Goal: Task Accomplishment & Management: Complete application form

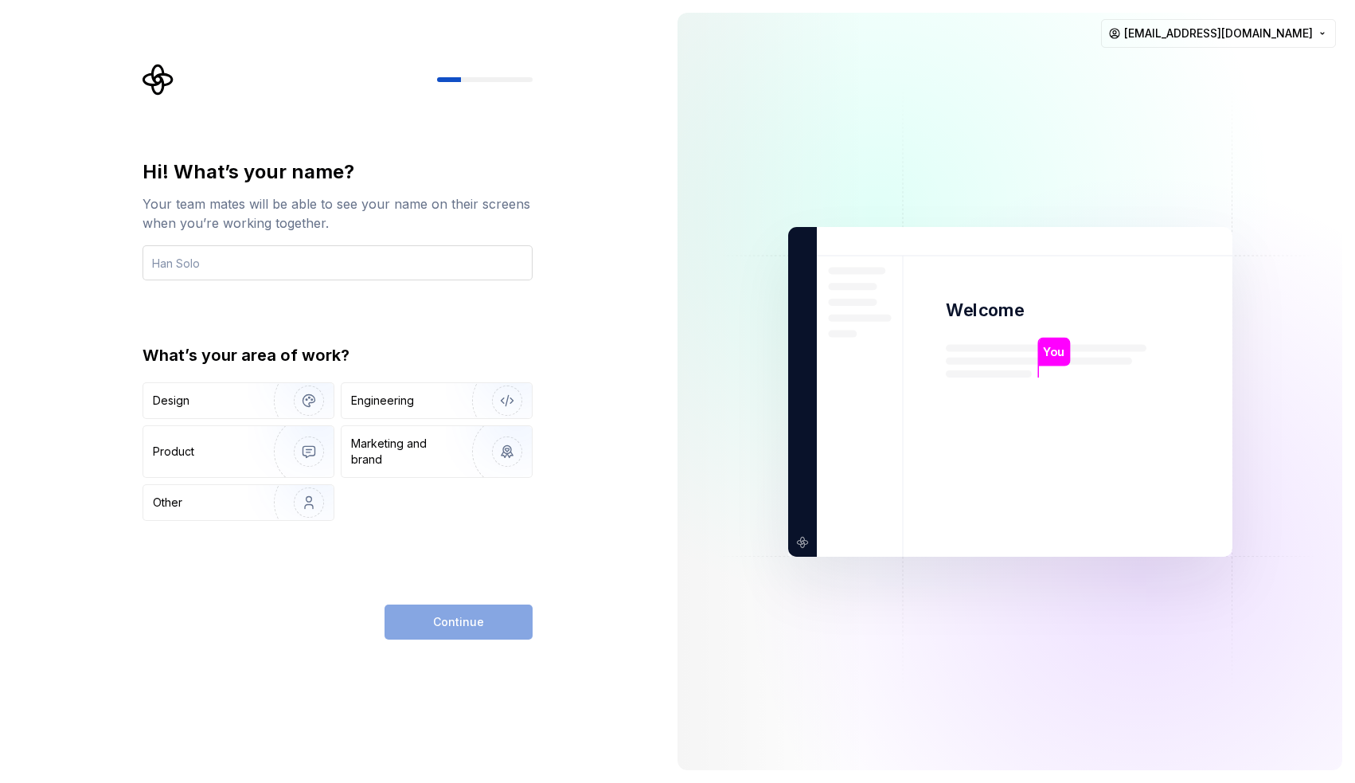
click at [266, 267] on input "text" at bounding box center [337, 262] width 390 height 35
click at [233, 399] on div "Design" at bounding box center [203, 400] width 100 height 16
click at [437, 623] on div "Continue" at bounding box center [459, 621] width 148 height 35
click at [305, 252] on input "text" at bounding box center [337, 262] width 390 height 35
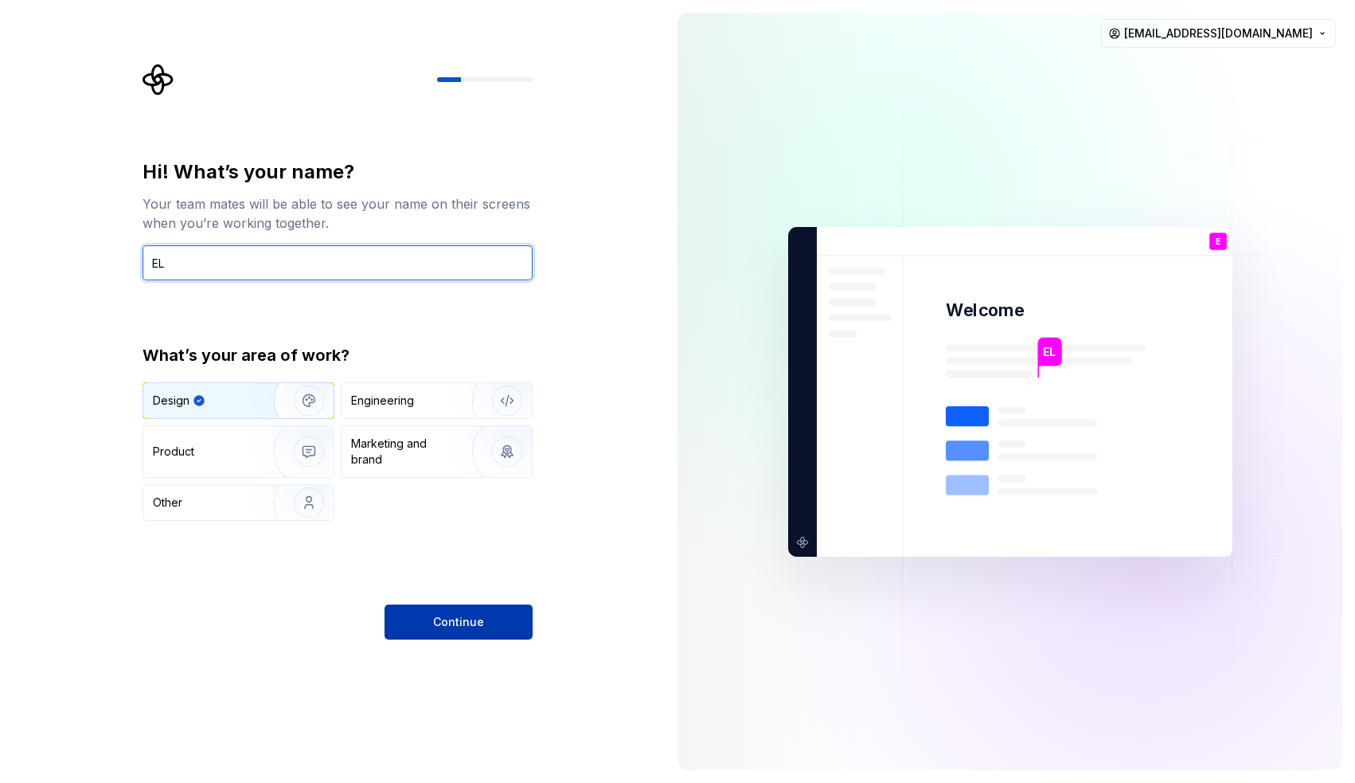
type input "EL"
click at [503, 620] on button "Continue" at bounding box center [459, 621] width 148 height 35
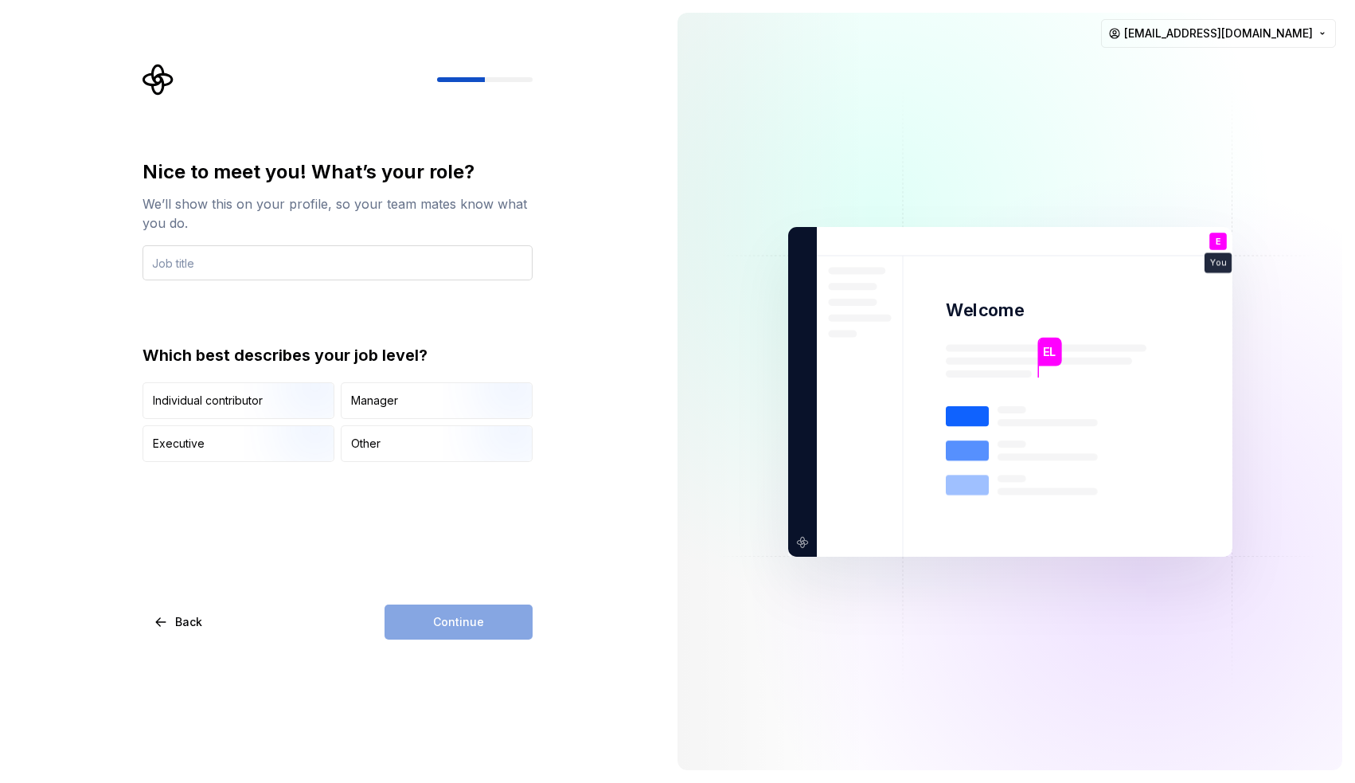
click at [331, 249] on input "text" at bounding box center [337, 262] width 390 height 35
type input "na"
click at [272, 404] on img "button" at bounding box center [295, 420] width 102 height 107
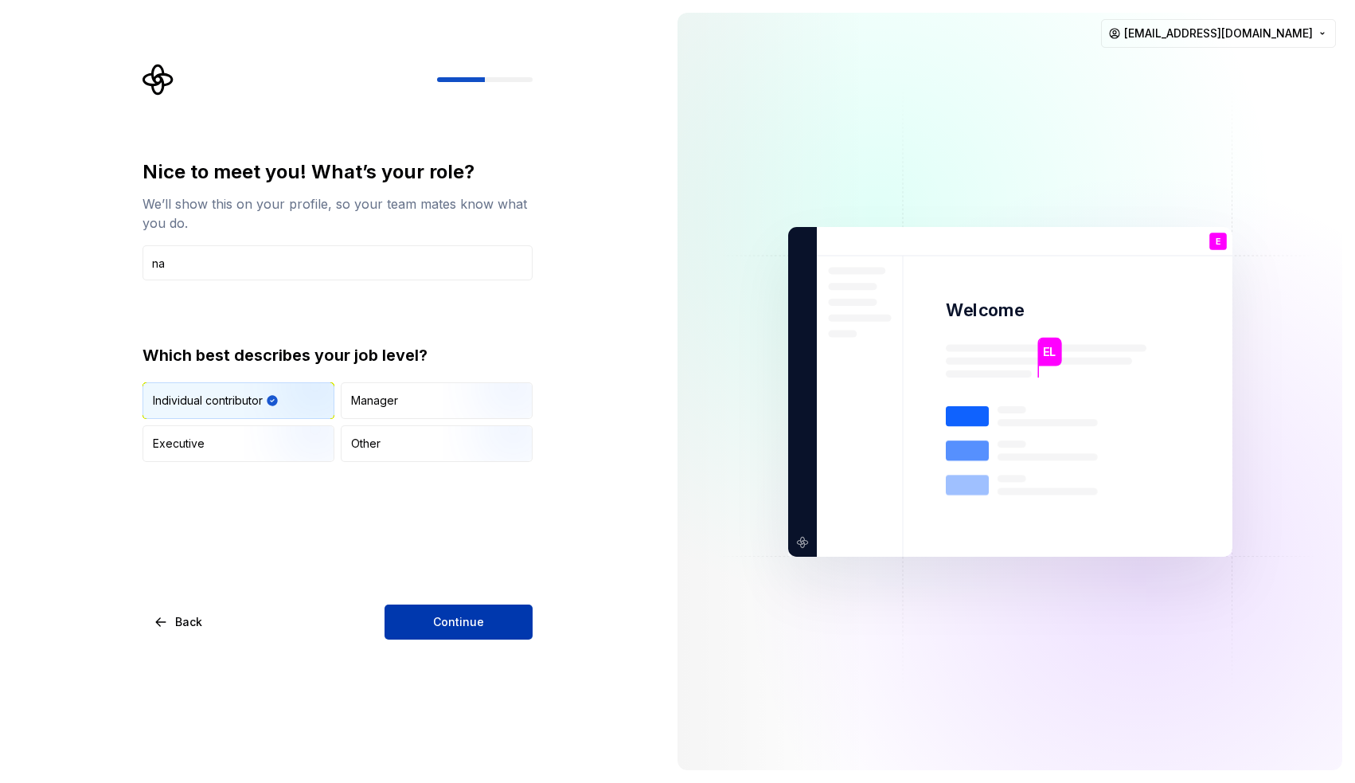
click at [491, 629] on button "Continue" at bounding box center [459, 621] width 148 height 35
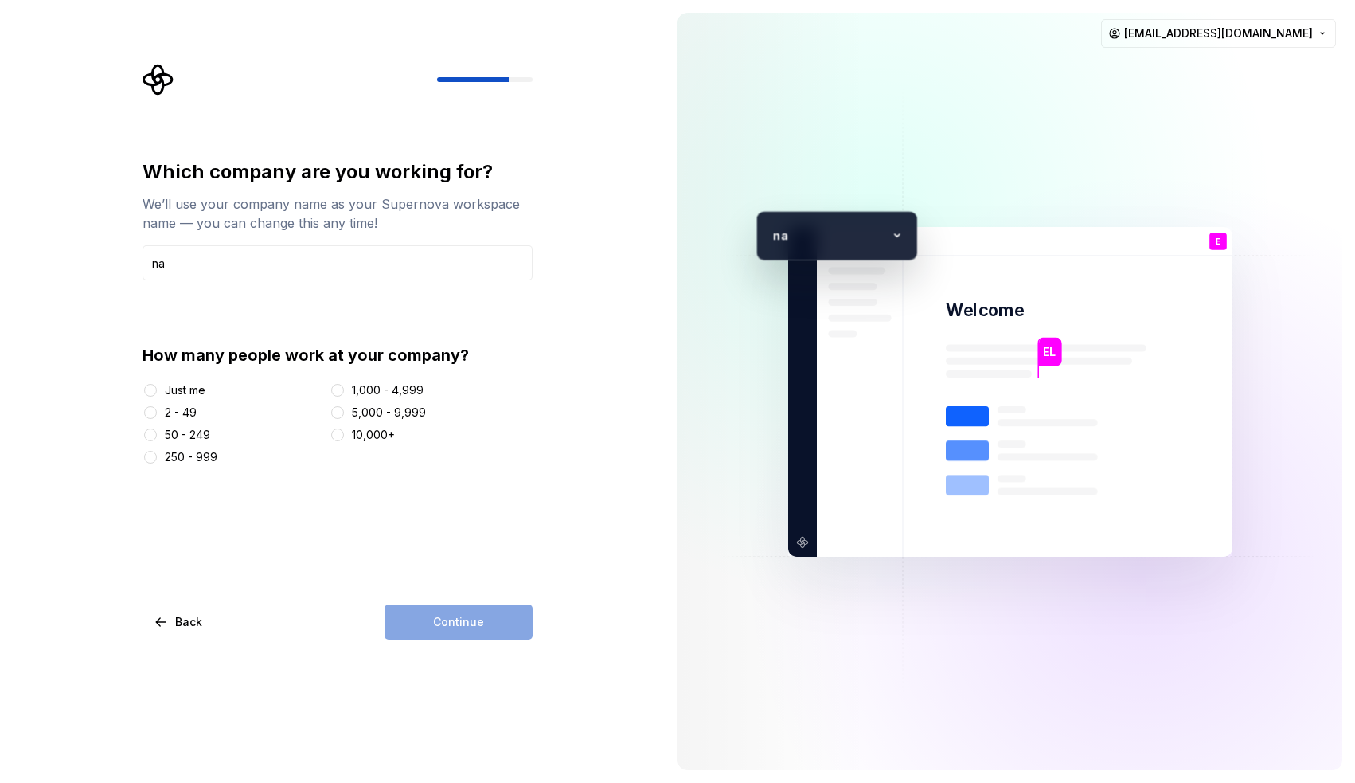
type input "na"
click at [189, 413] on div "2 - 49" at bounding box center [181, 412] width 32 height 16
click at [157, 413] on button "2 - 49" at bounding box center [150, 412] width 13 height 13
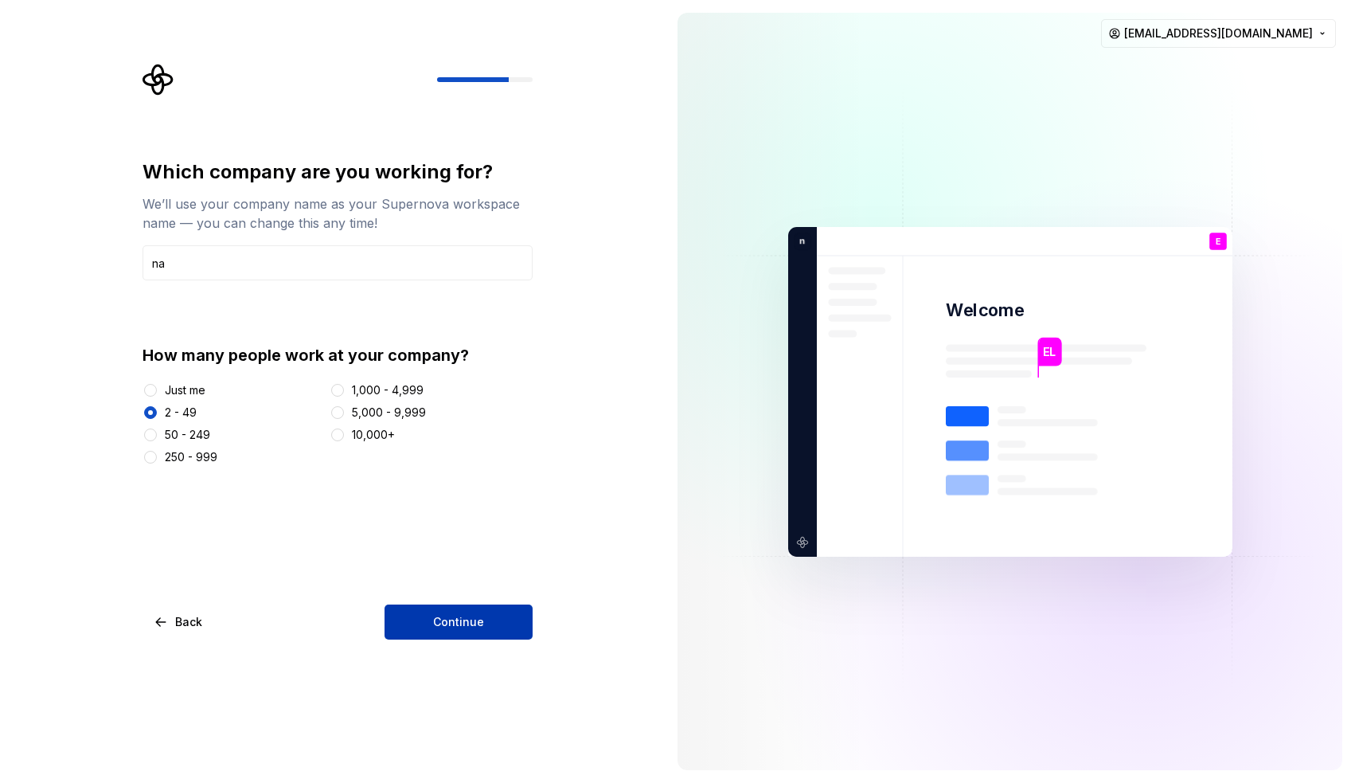
click at [515, 620] on button "Continue" at bounding box center [459, 621] width 148 height 35
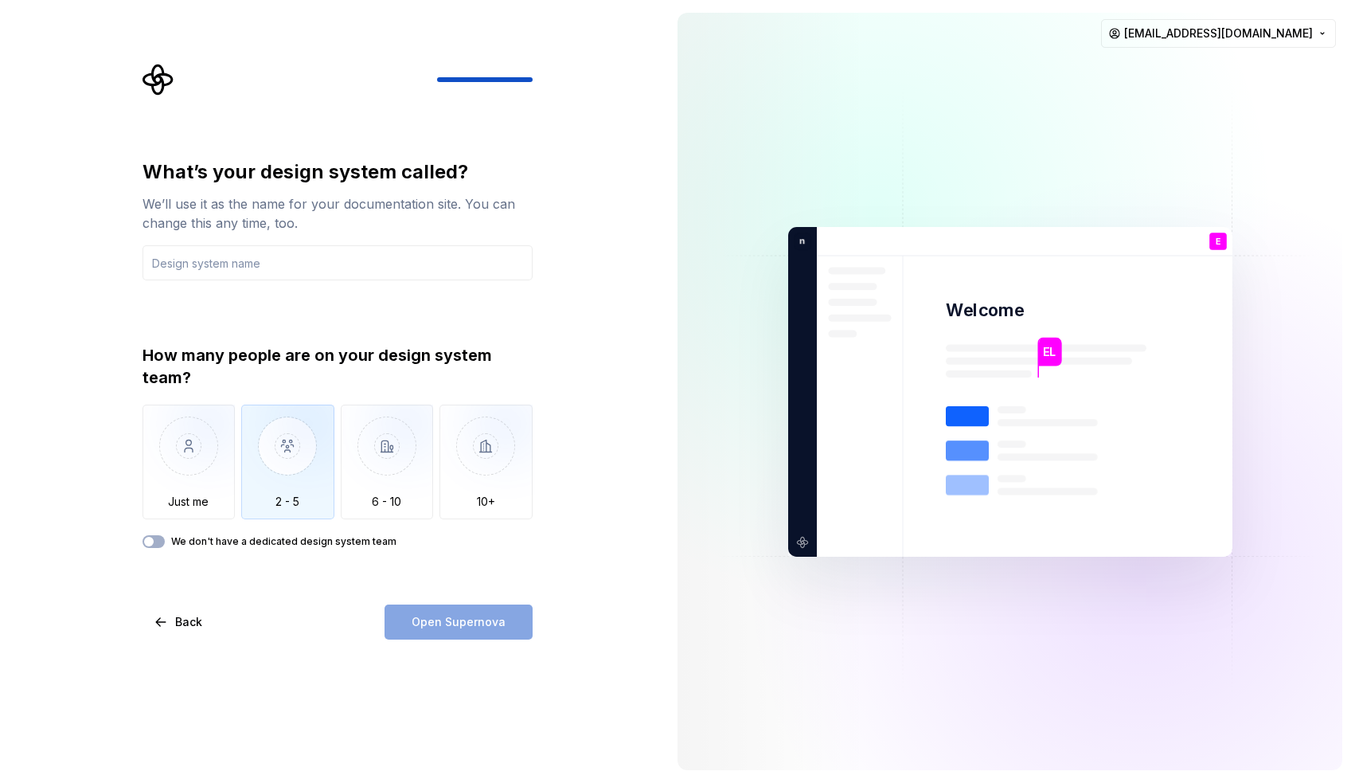
click at [291, 431] on img "button" at bounding box center [287, 457] width 93 height 107
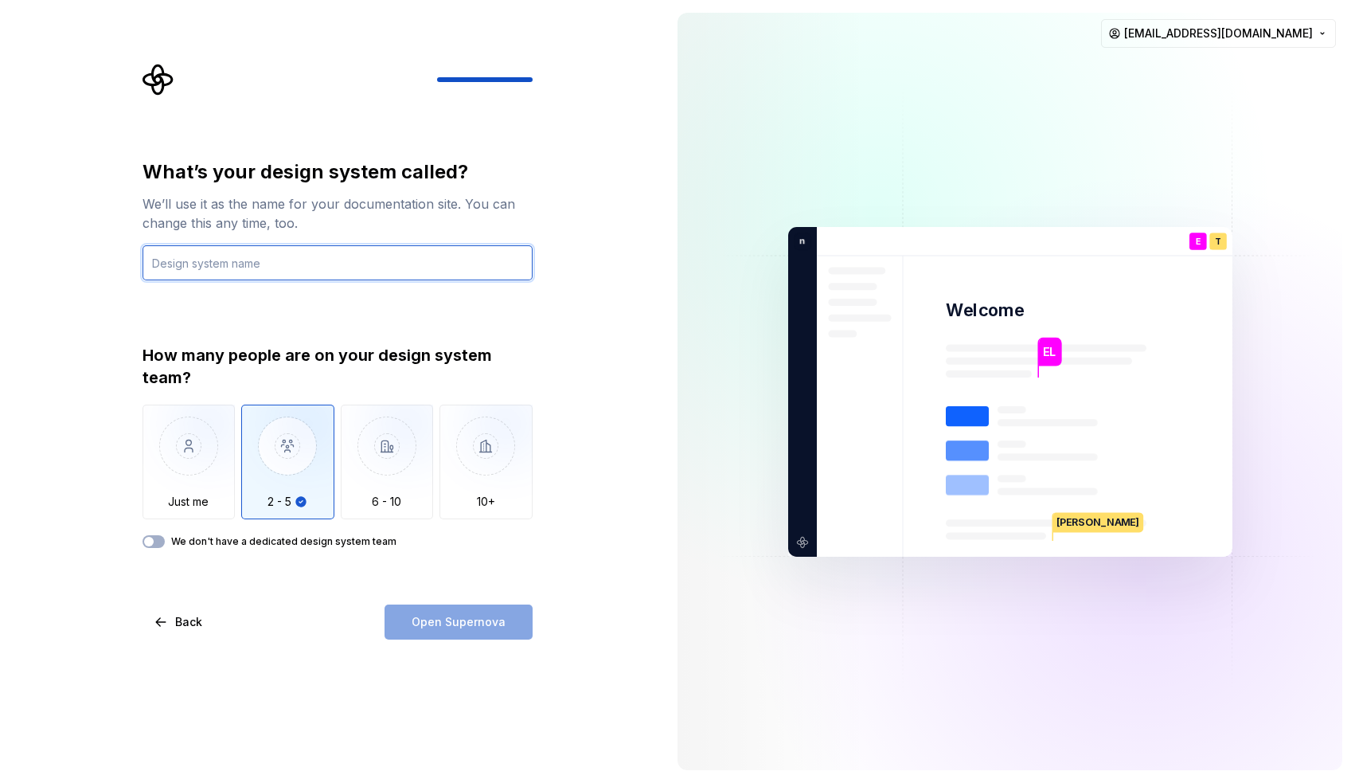
click at [251, 256] on input "text" at bounding box center [337, 262] width 390 height 35
type input "AI cre"
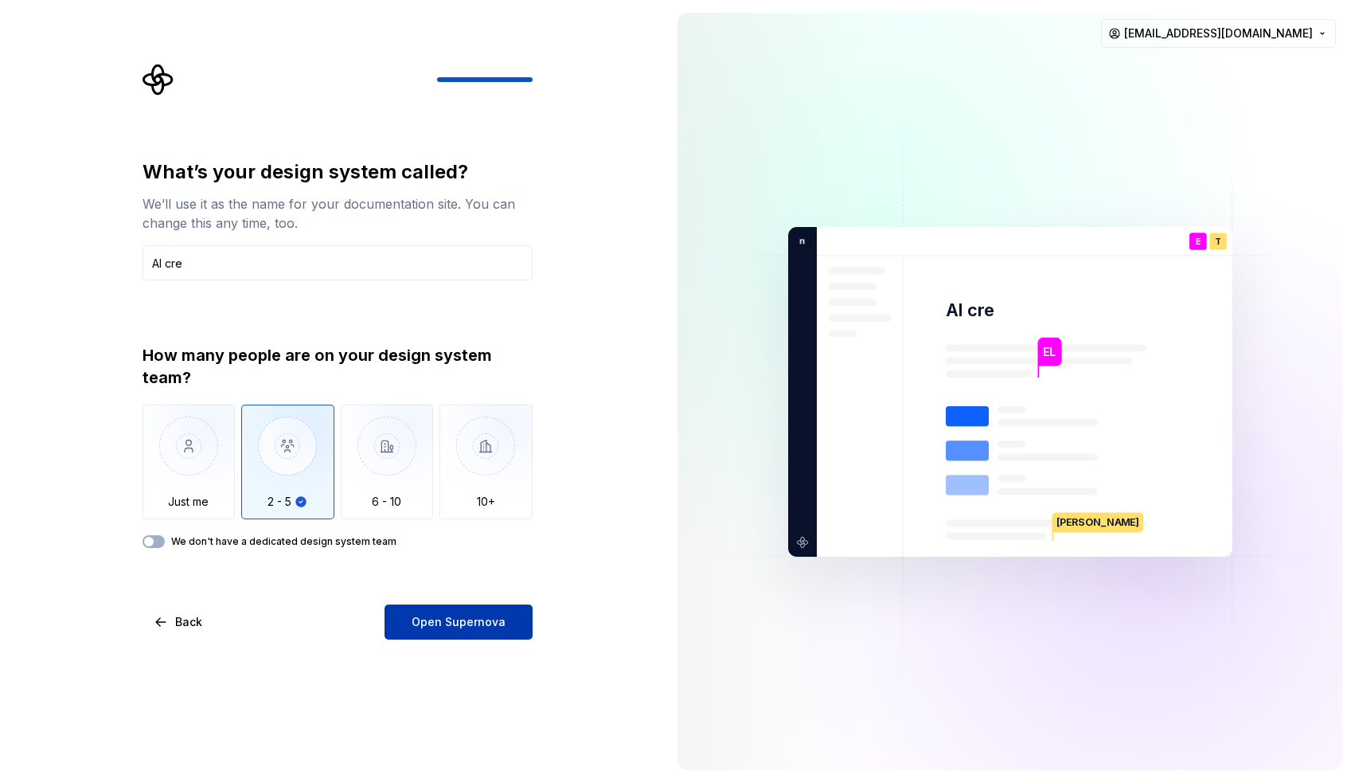
click at [456, 619] on span "Open Supernova" at bounding box center [459, 622] width 94 height 16
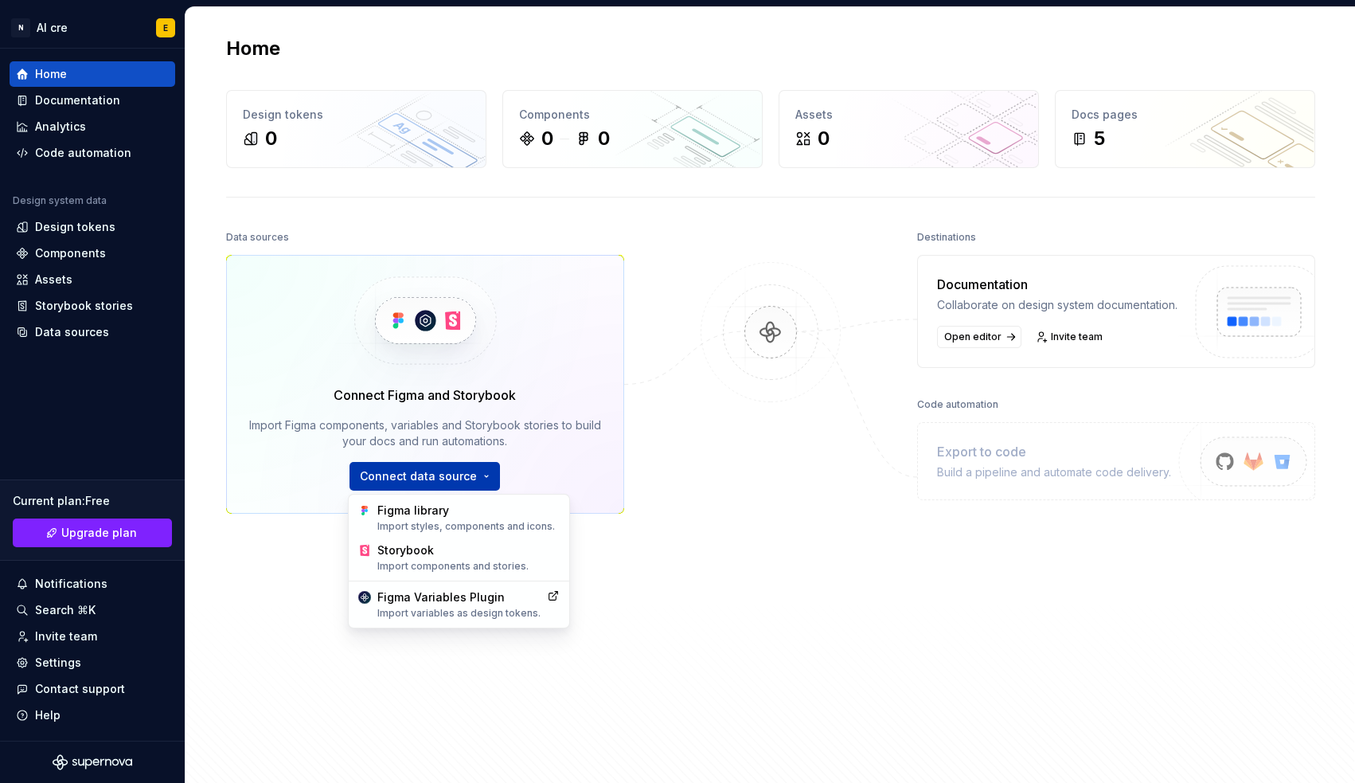
click at [414, 474] on html "N AI cre E Home Documentation Analytics Code automation Design system data Desi…" at bounding box center [677, 391] width 1355 height 783
